Goal: Task Accomplishment & Management: Manage account settings

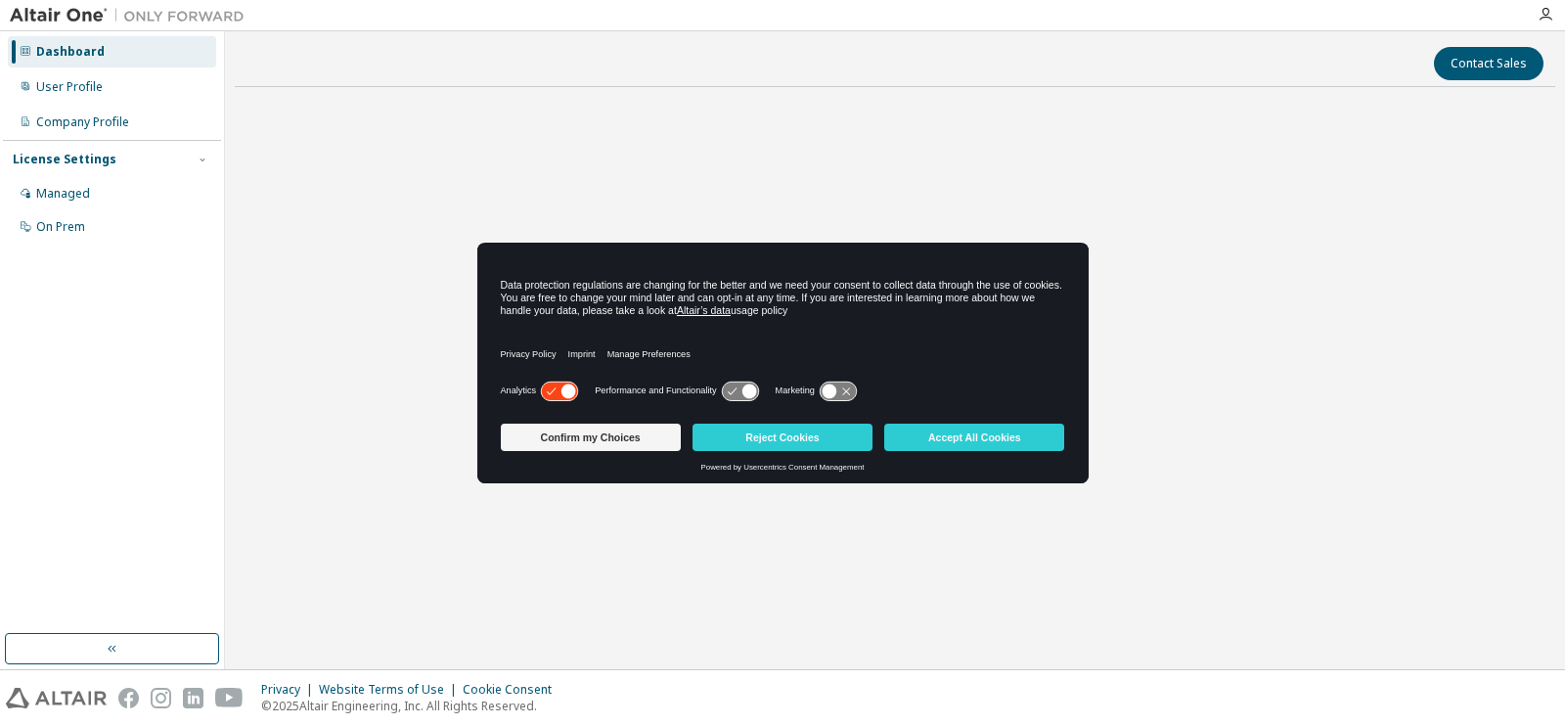
click at [548, 381] on icon at bounding box center [559, 390] width 39 height 21
click at [952, 438] on button "Accept All Cookies" at bounding box center [974, 437] width 180 height 27
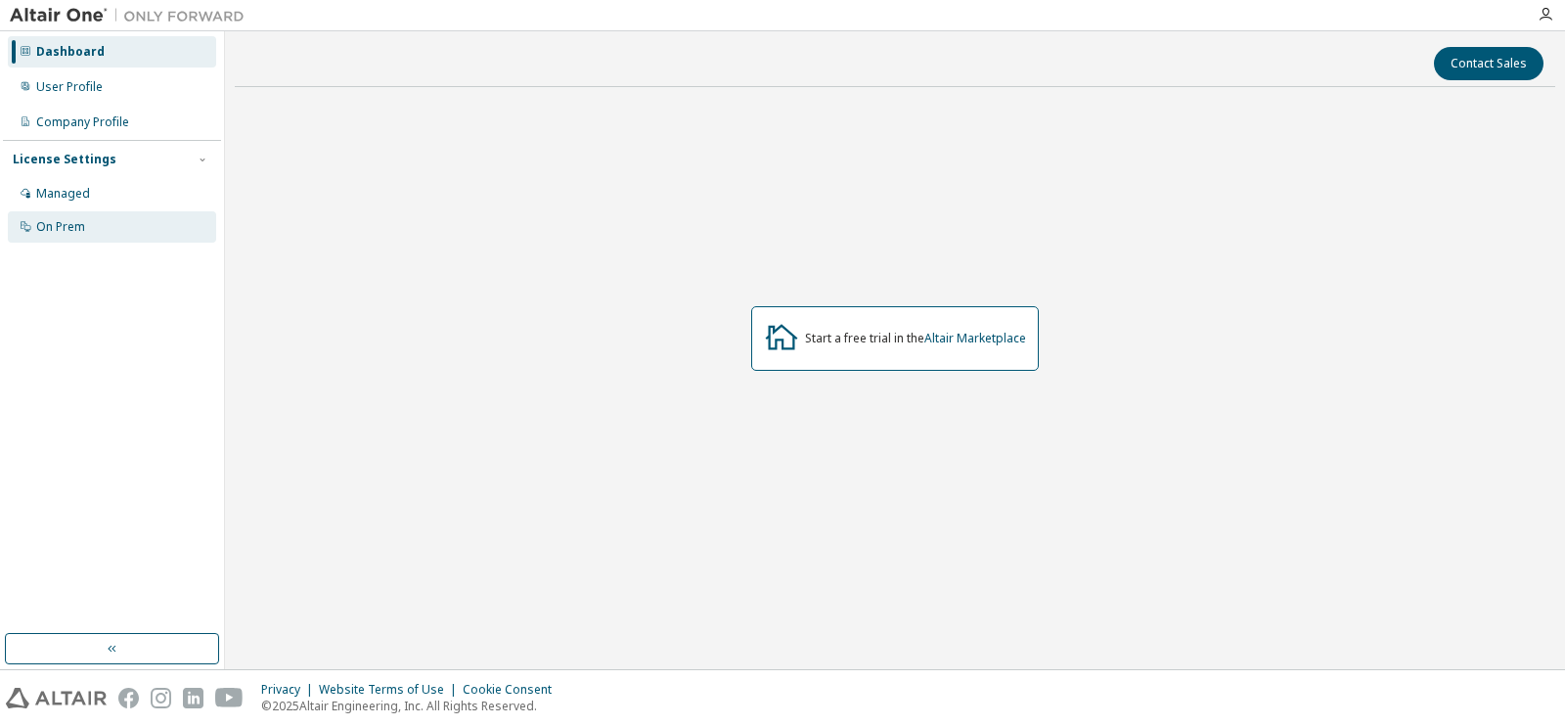
click at [124, 212] on div "On Prem" at bounding box center [112, 226] width 208 height 31
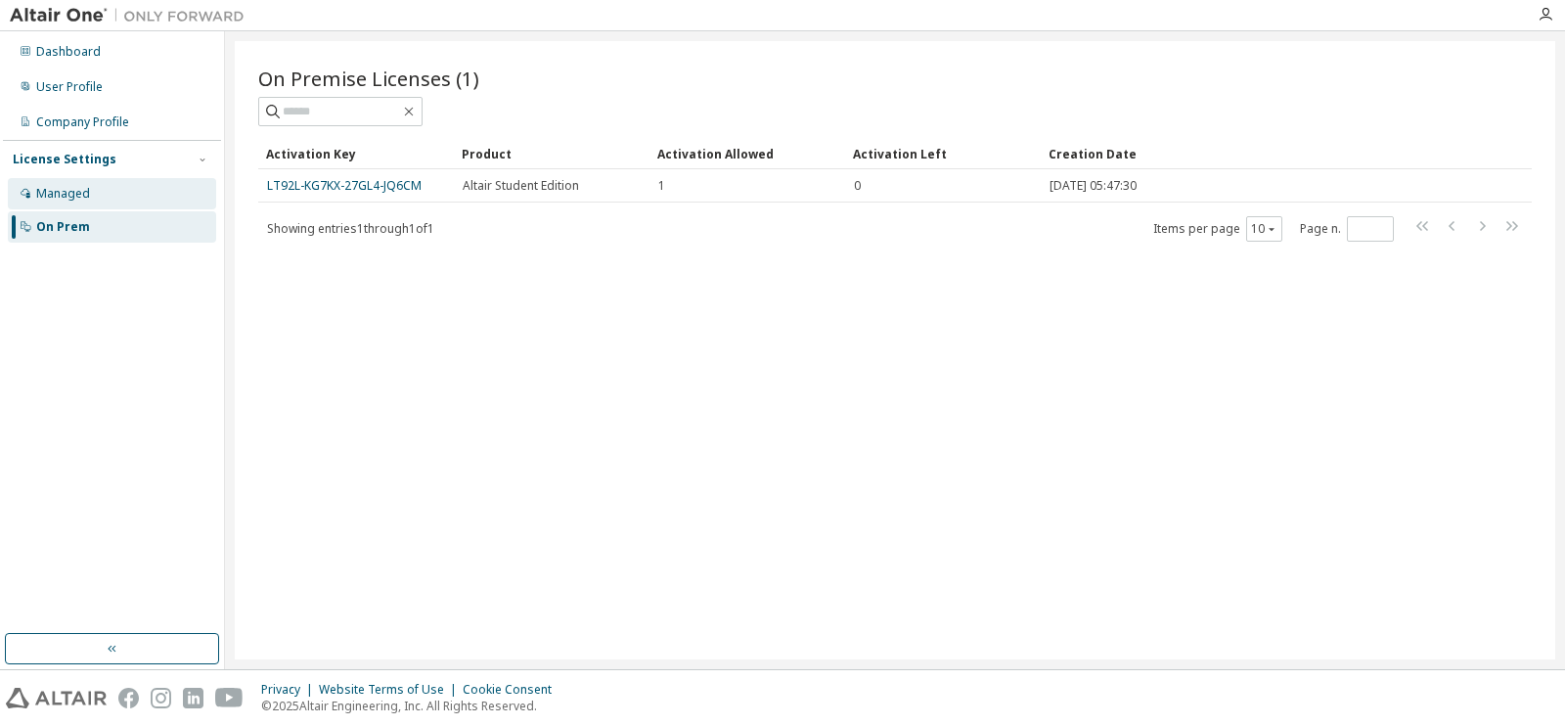
click at [132, 190] on div "Managed" at bounding box center [112, 193] width 208 height 31
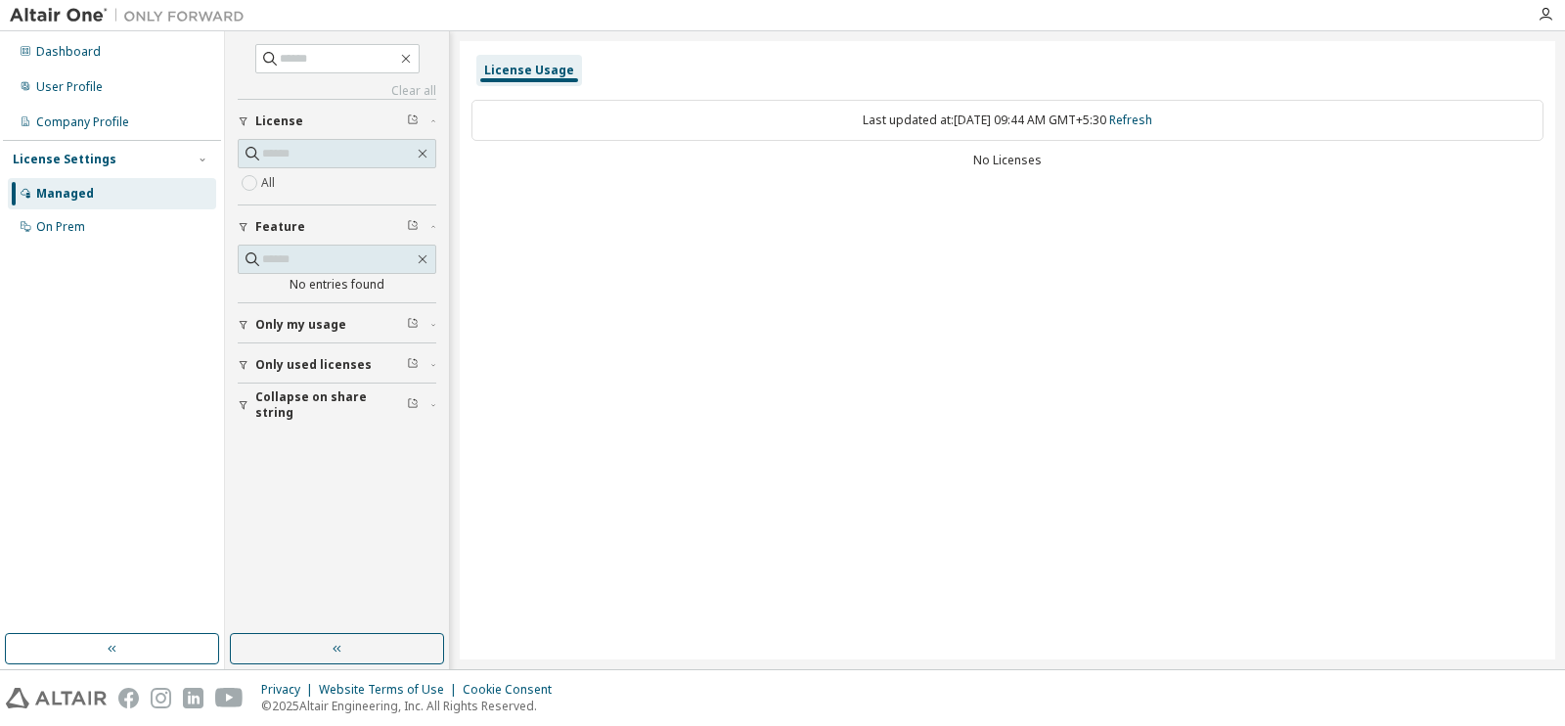
click at [316, 404] on span "Collapse on share string" at bounding box center [331, 404] width 152 height 31
click at [330, 369] on span "Only used licenses" at bounding box center [313, 365] width 116 height 16
click at [336, 332] on span "Only my usage" at bounding box center [300, 325] width 91 height 16
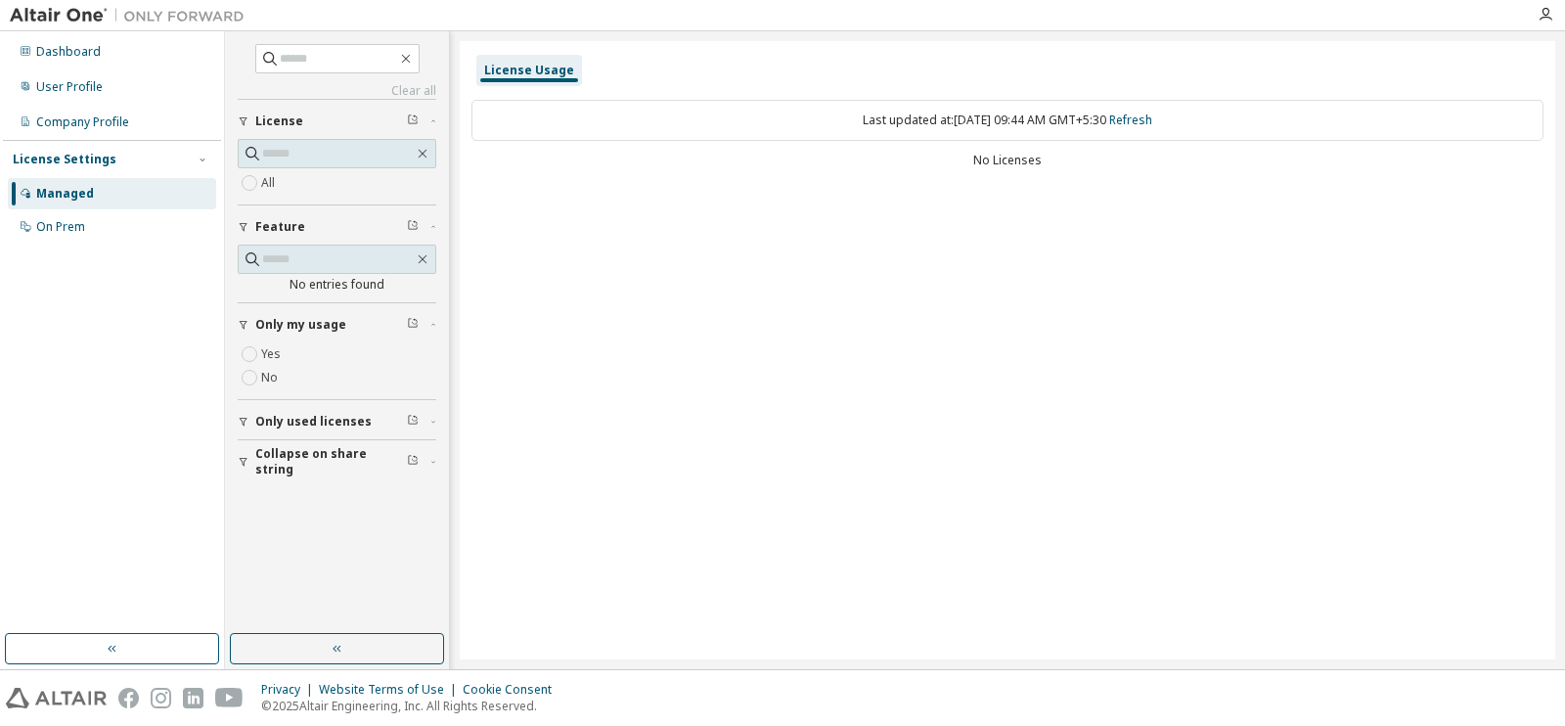
click at [336, 332] on span "Only my usage" at bounding box center [300, 325] width 91 height 16
click at [1041, 157] on div "No Licenses" at bounding box center [1007, 161] width 1072 height 16
click at [1149, 111] on div "Last updated at: Sat 2025-10-04 09:44 AM GMT+5:30 Refresh" at bounding box center [1007, 120] width 1072 height 41
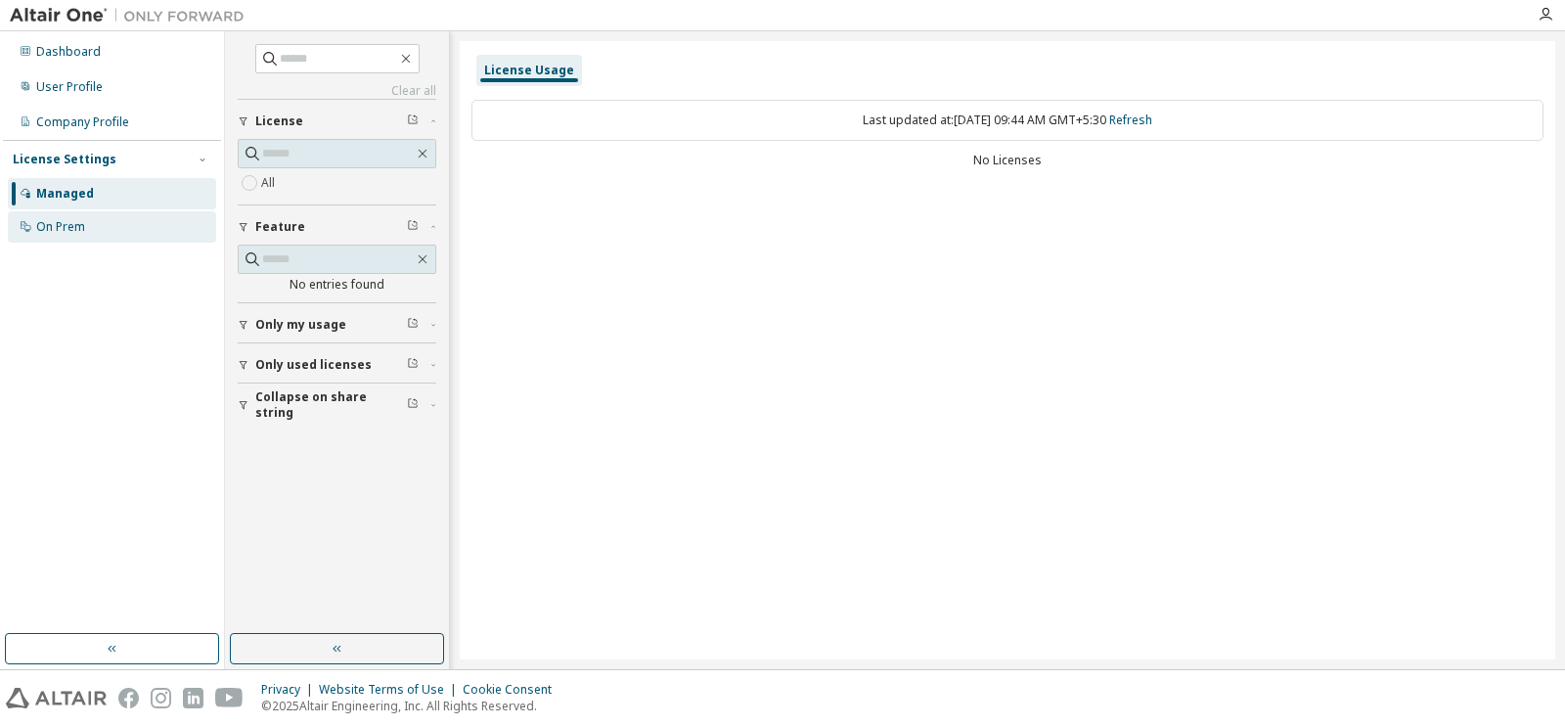
click at [61, 236] on div "On Prem" at bounding box center [112, 226] width 208 height 31
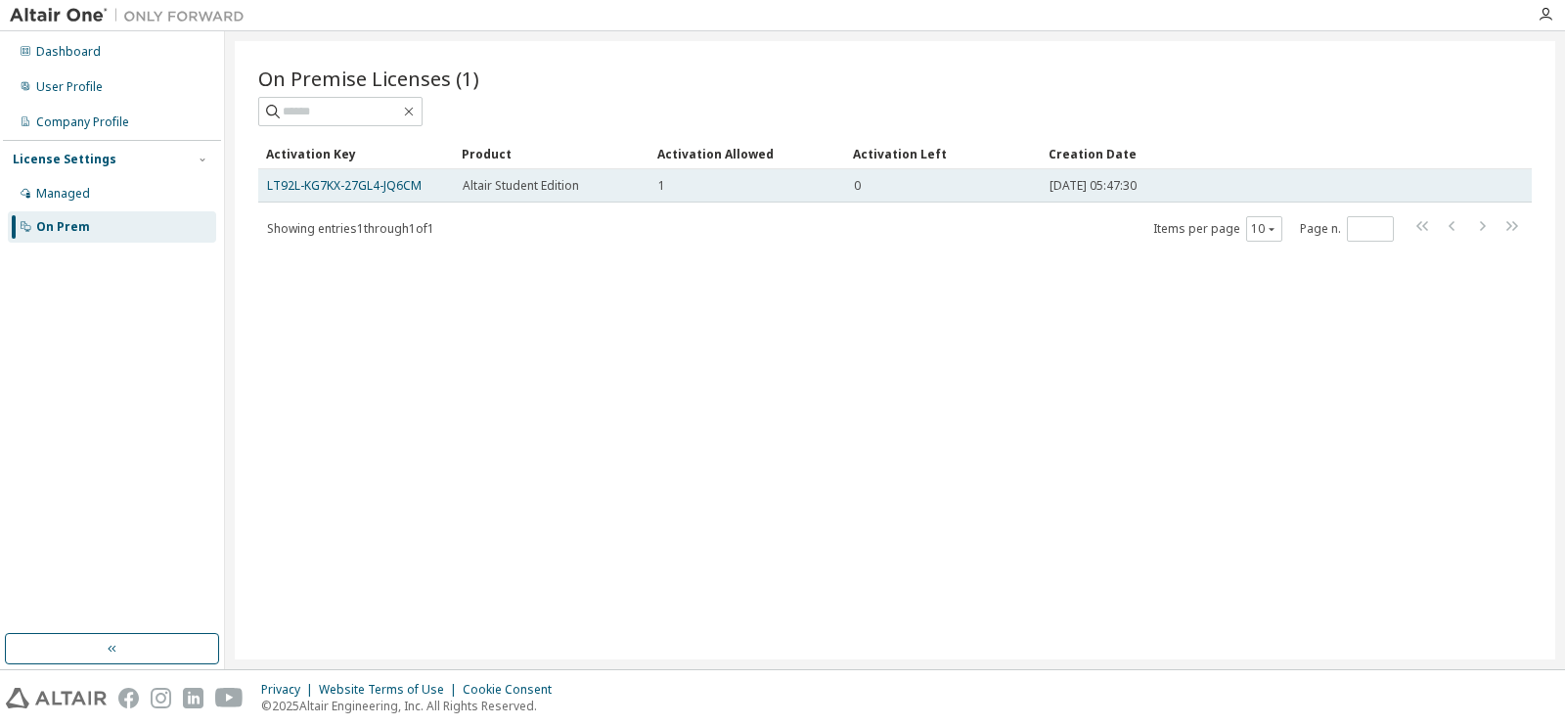
click at [472, 200] on td "Altair Student Edition" at bounding box center [552, 185] width 196 height 33
click at [480, 186] on span "Altair Student Edition" at bounding box center [521, 186] width 116 height 16
click at [407, 184] on link "LT92L-KG7KX-27GL4-JQ6CM" at bounding box center [344, 185] width 155 height 17
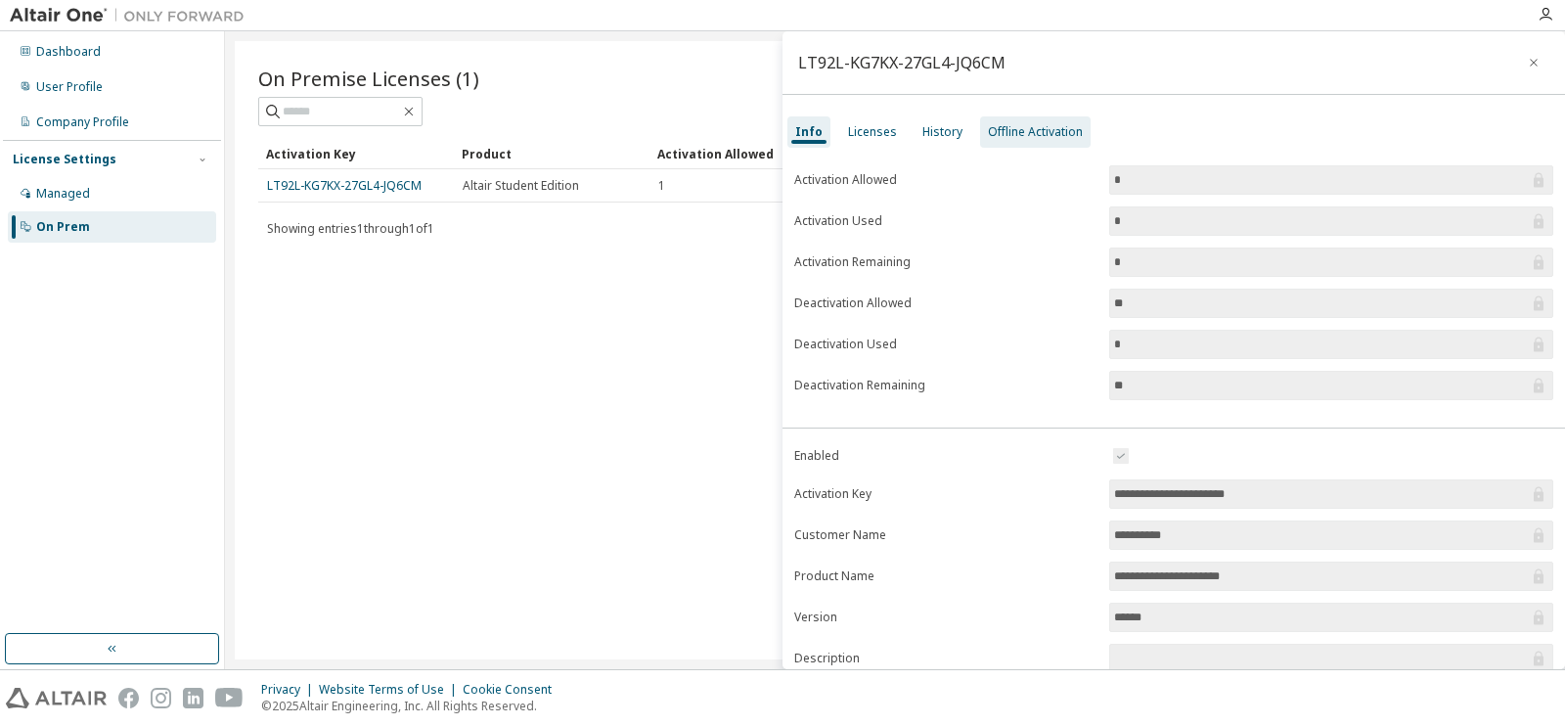
click at [1050, 134] on div "Offline Activation" at bounding box center [1035, 132] width 95 height 16
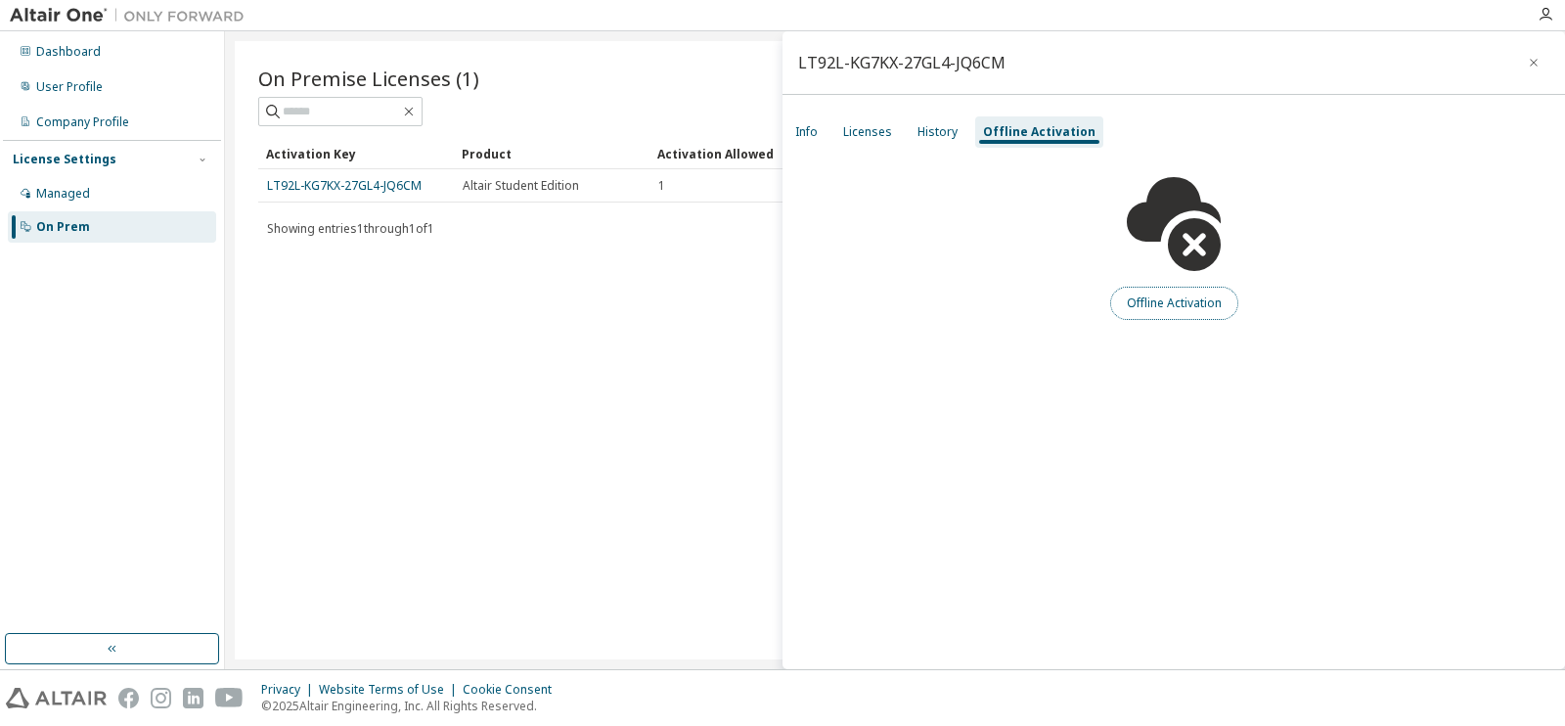
click at [1155, 308] on button "Offline Activation" at bounding box center [1174, 303] width 128 height 33
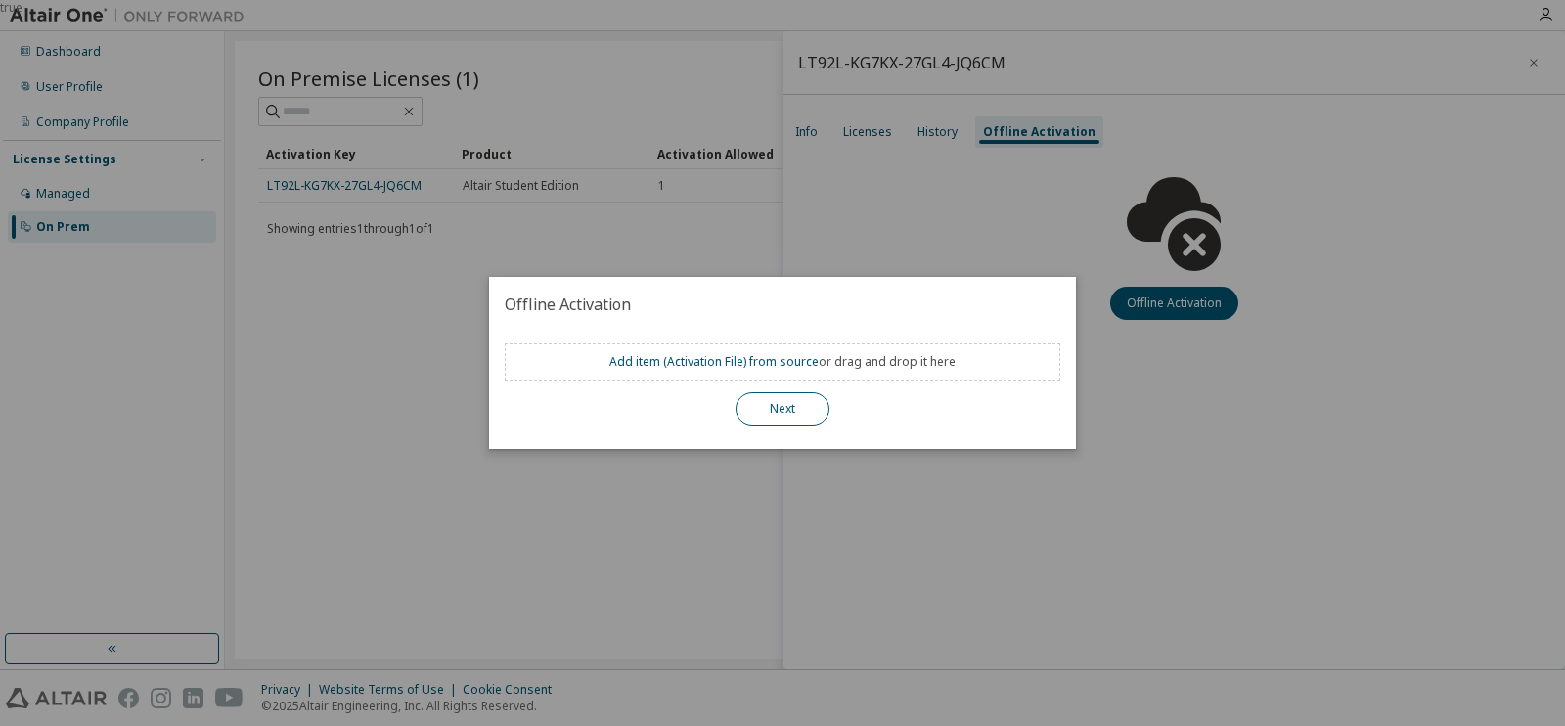
click at [776, 409] on button "Next" at bounding box center [783, 408] width 94 height 33
click at [775, 411] on button "Next" at bounding box center [783, 408] width 94 height 33
click at [740, 360] on link "Add item ( Activation File ) from source" at bounding box center [713, 361] width 209 height 17
click at [1058, 110] on div "true" at bounding box center [782, 363] width 1565 height 726
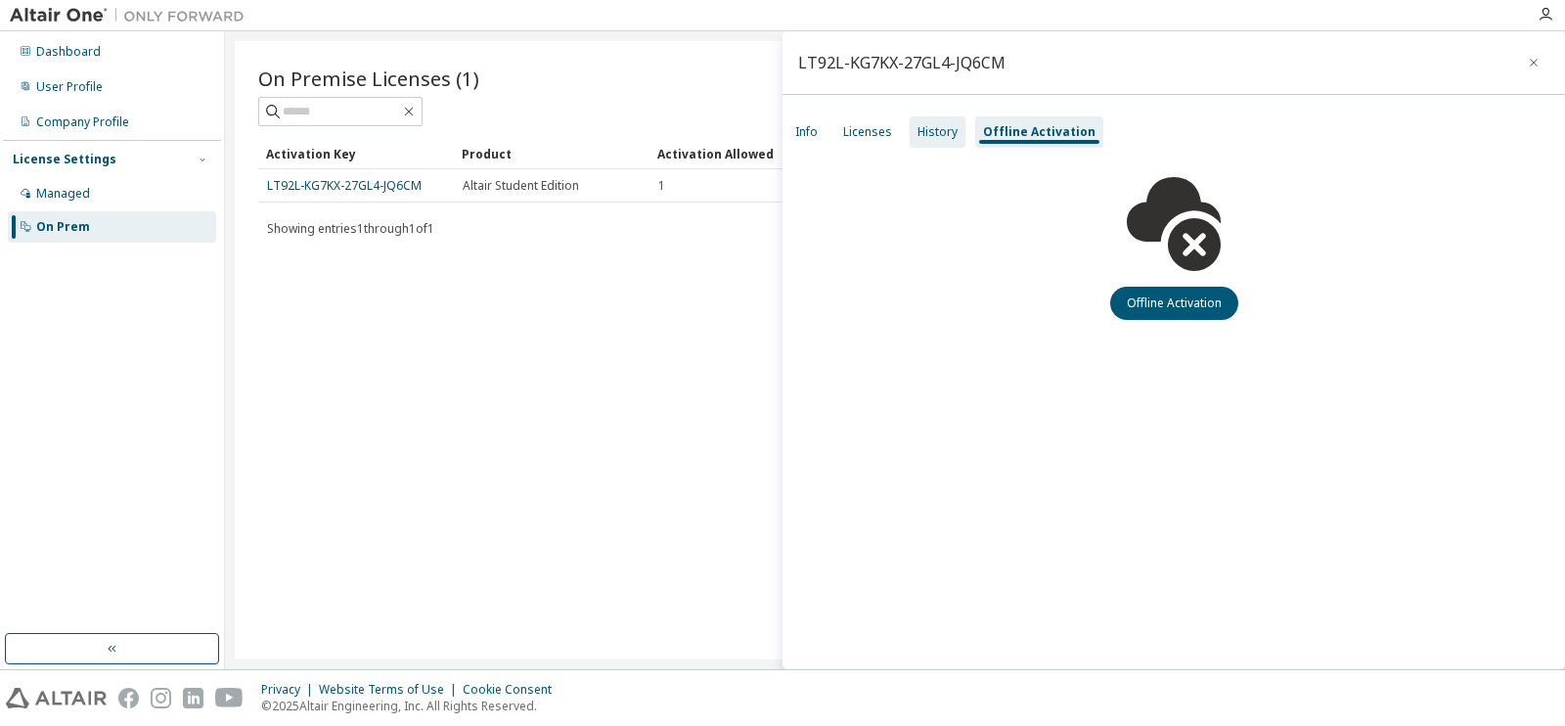
click at [922, 136] on div "History" at bounding box center [938, 132] width 40 height 16
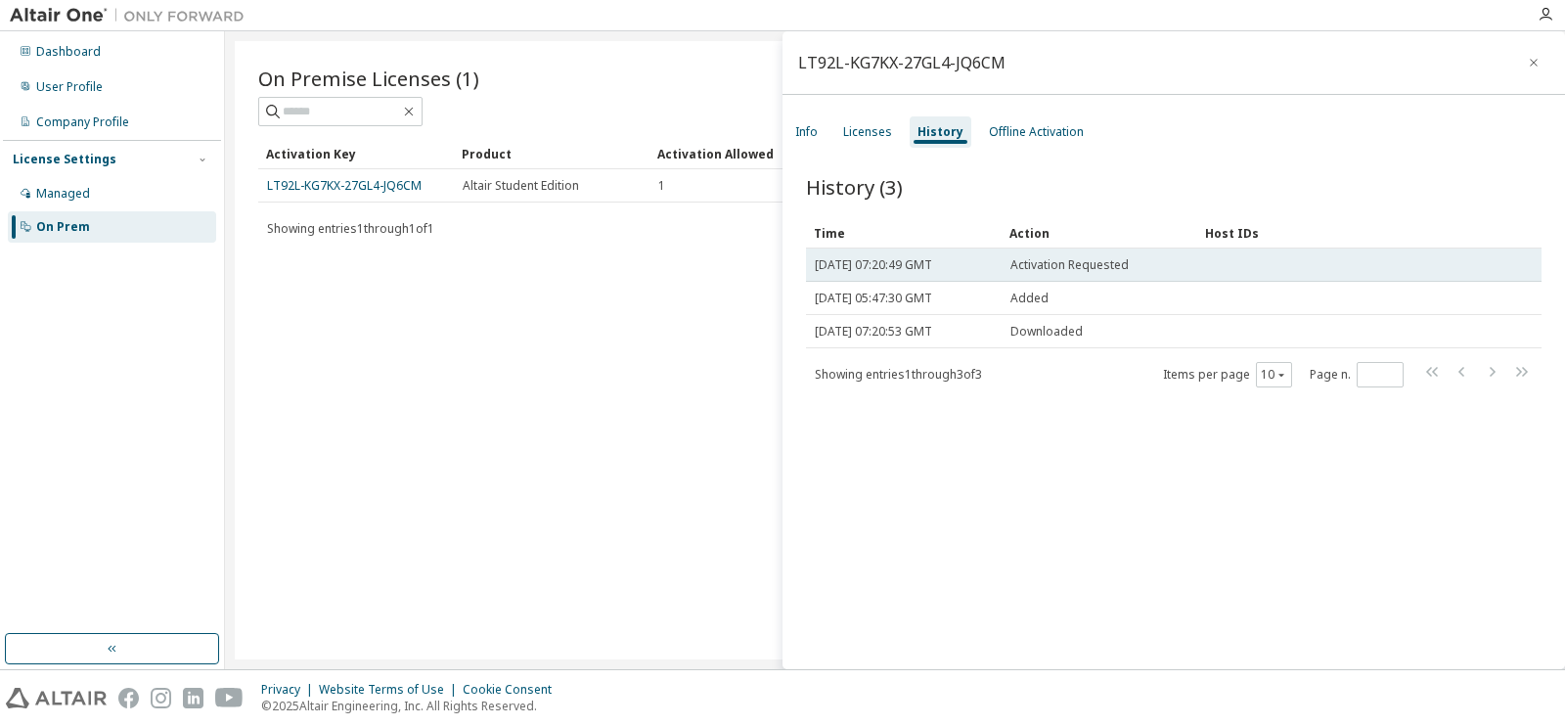
click at [1027, 276] on td "Activation Requested" at bounding box center [1100, 264] width 196 height 33
click at [911, 273] on span "Thu, 02 Oct 2025 07:20:49 GMT" at bounding box center [873, 265] width 117 height 16
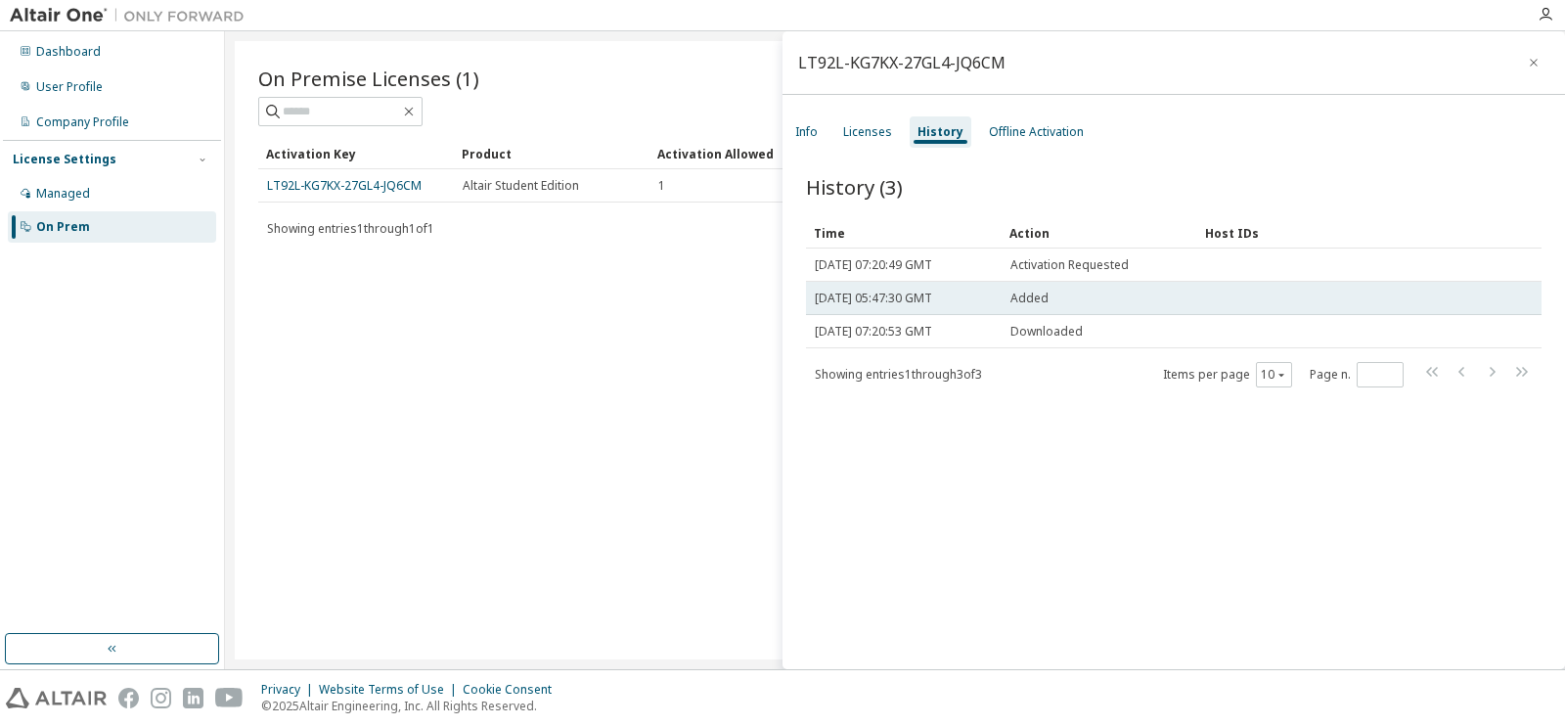
click at [932, 296] on span "Thu, 02 Oct 2025 05:47:30 GMT" at bounding box center [873, 299] width 117 height 16
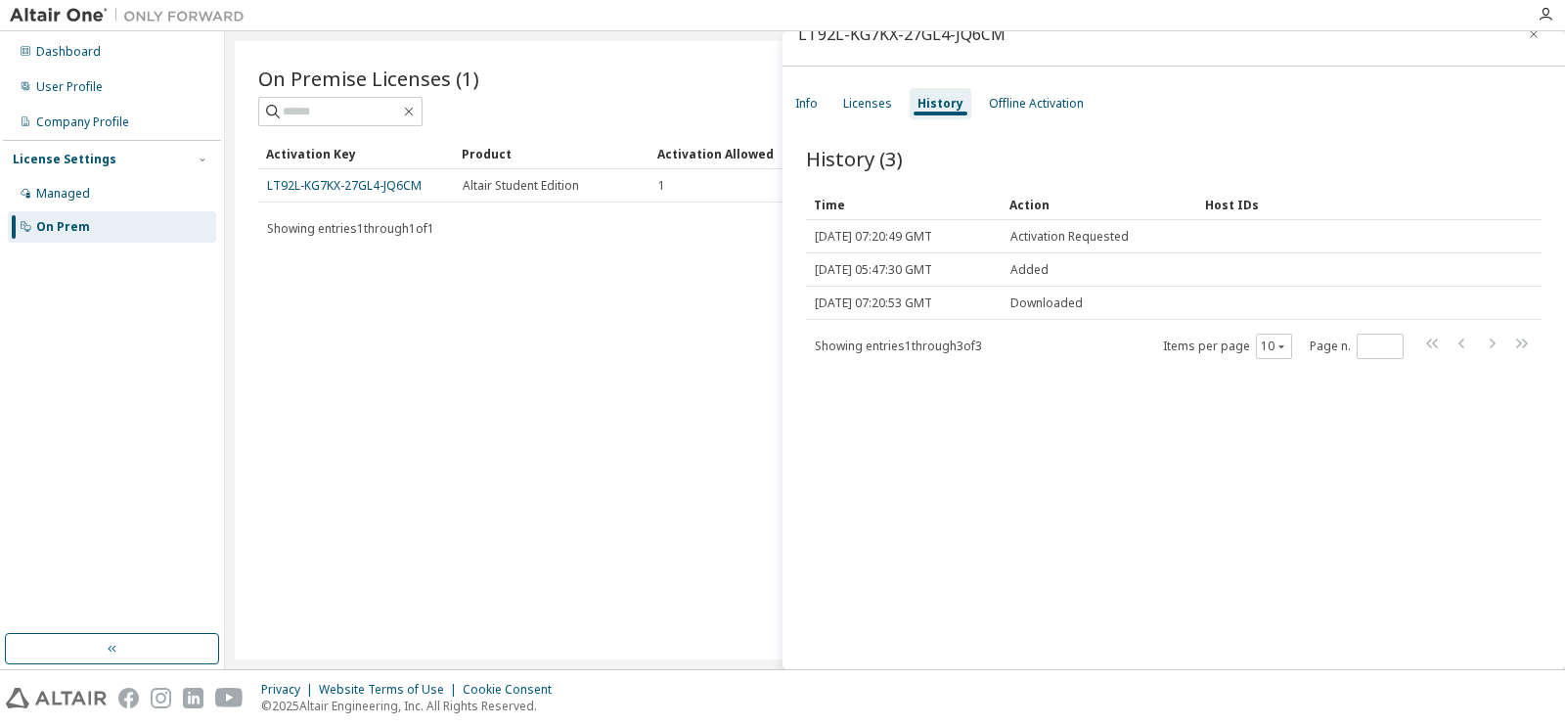
scroll to position [30, 0]
click at [1218, 201] on div "Host IDs" at bounding box center [1346, 202] width 282 height 31
click at [1023, 208] on div "Action" at bounding box center [1099, 202] width 180 height 31
click at [852, 189] on div "Time" at bounding box center [904, 202] width 180 height 31
click at [863, 112] on div "Licenses" at bounding box center [867, 101] width 65 height 31
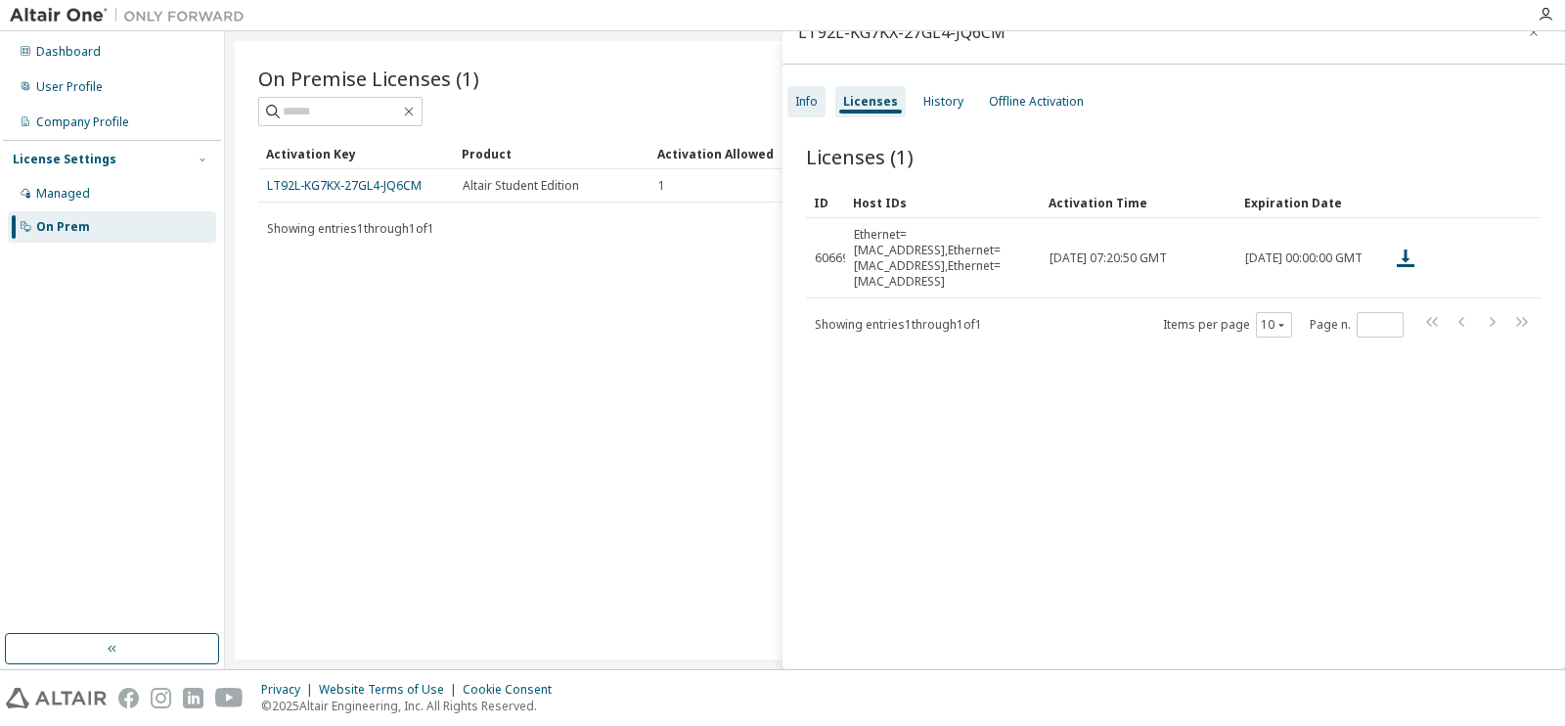
click at [799, 101] on div "Info" at bounding box center [806, 102] width 22 height 16
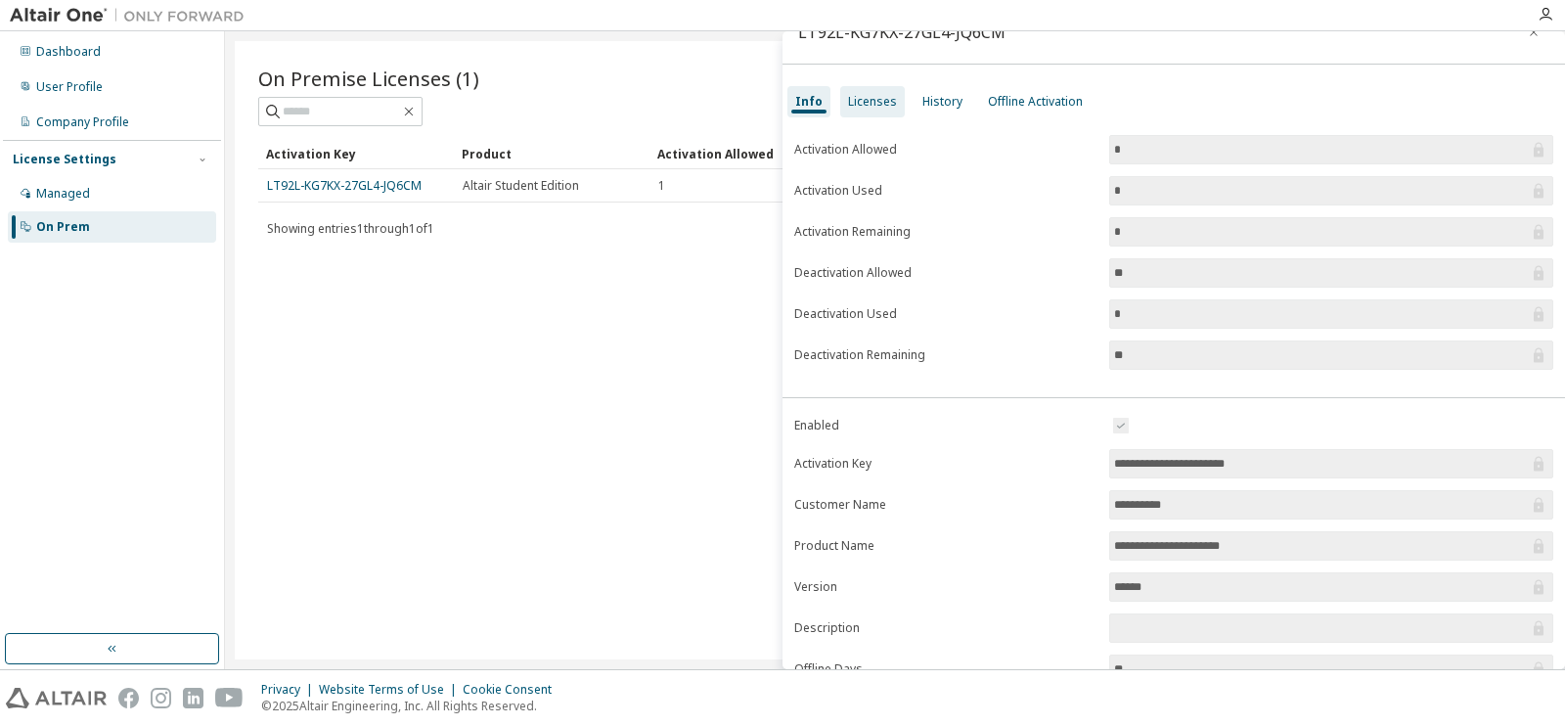
click at [865, 112] on div "Licenses" at bounding box center [872, 101] width 65 height 31
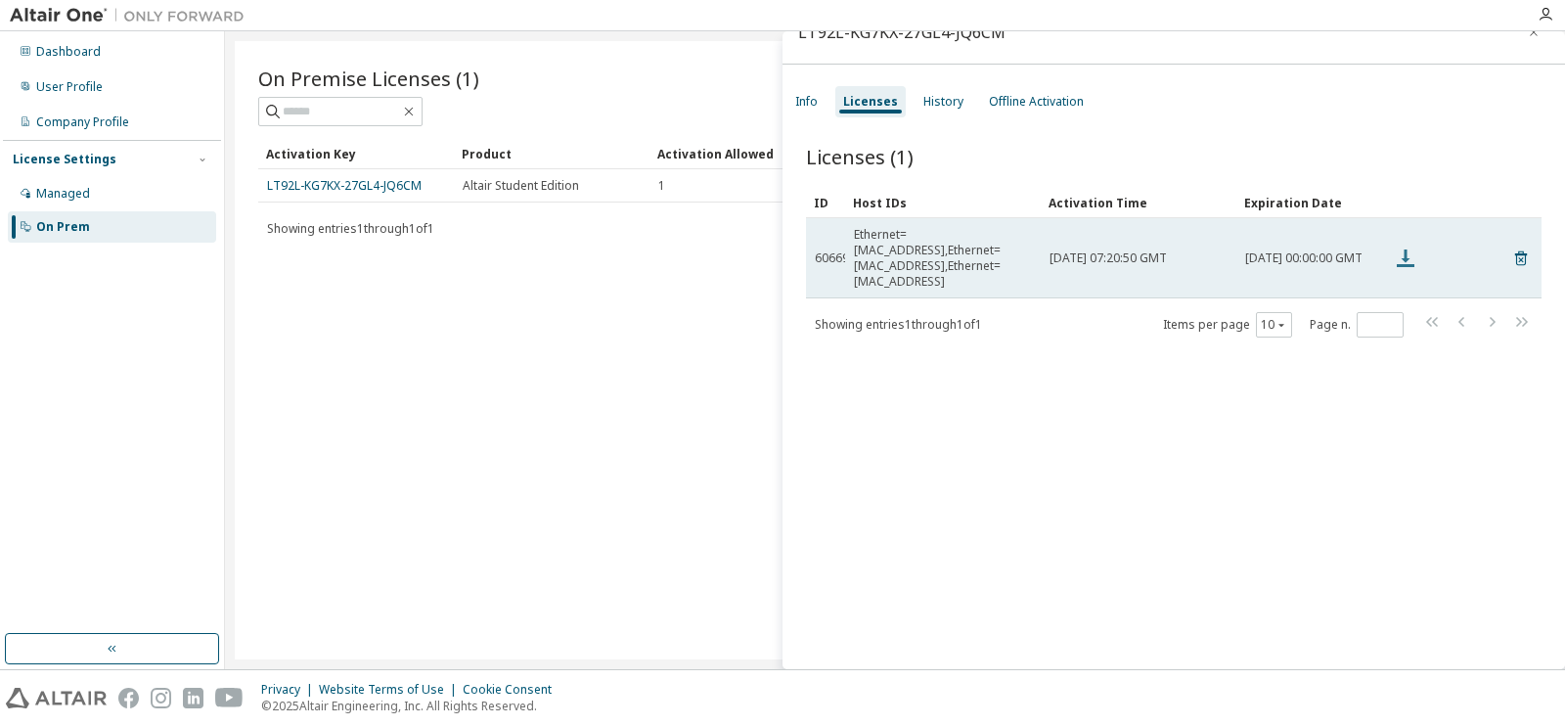
click at [1407, 249] on icon at bounding box center [1406, 258] width 18 height 18
click at [1402, 246] on icon at bounding box center [1405, 257] width 23 height 23
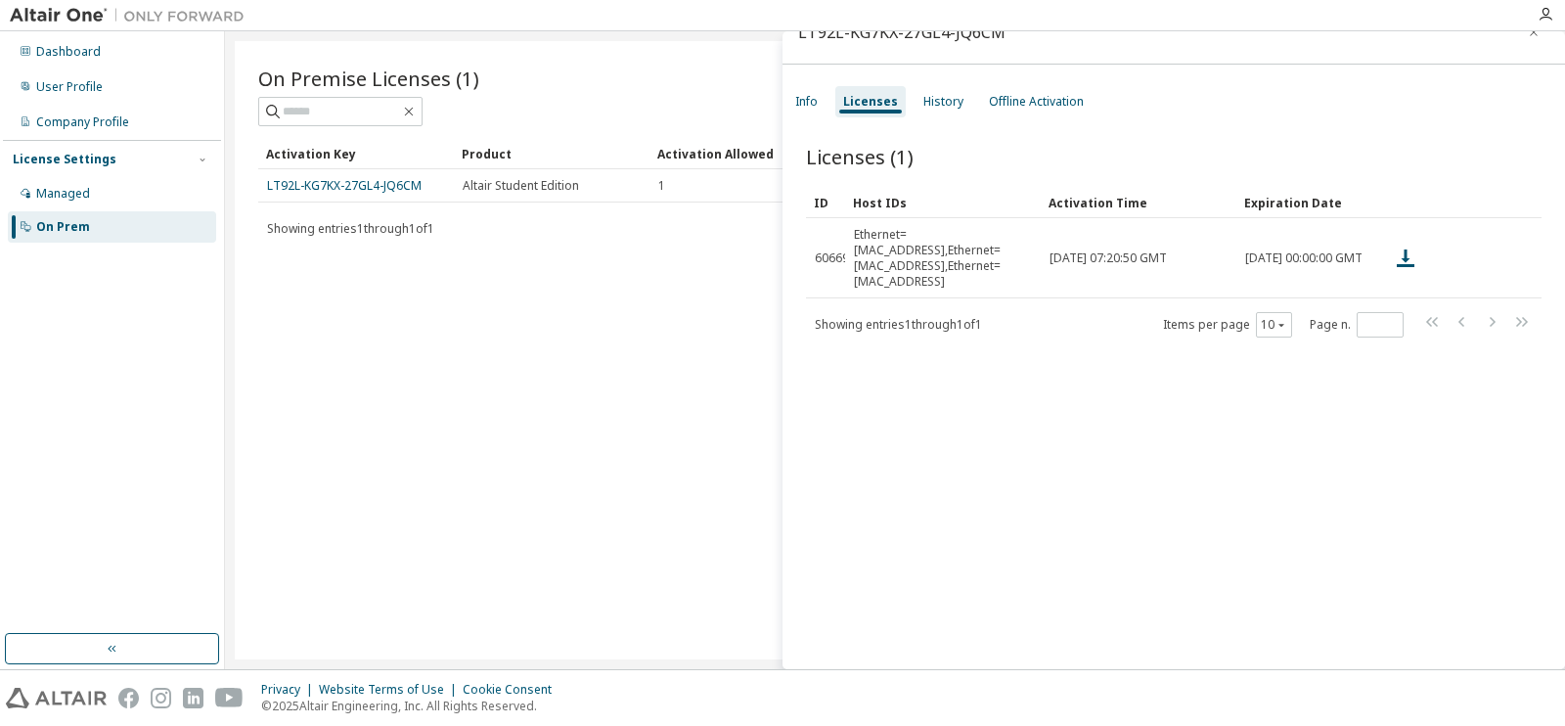
click at [1180, 385] on div "Licenses (1) Clear Load Save Save As Field Operator Value Select filter Select …" at bounding box center [1174, 394] width 783 height 550
